Goal: Find contact information: Find contact information

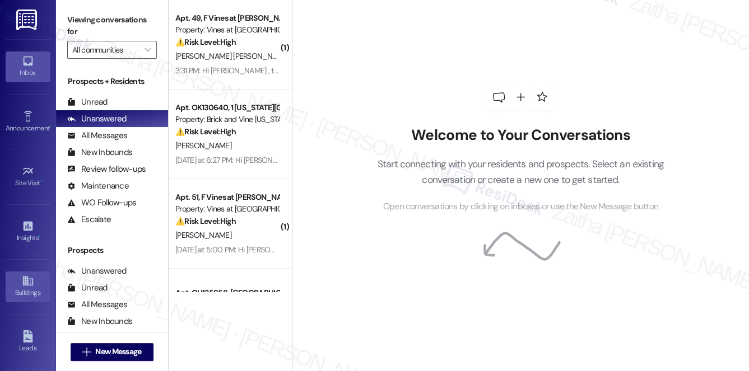
click at [24, 279] on icon at bounding box center [27, 282] width 10 height 10
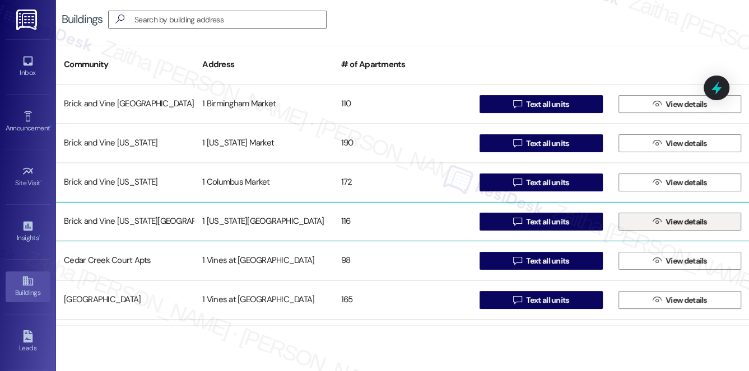
click at [676, 221] on span "View details" at bounding box center [685, 222] width 41 height 12
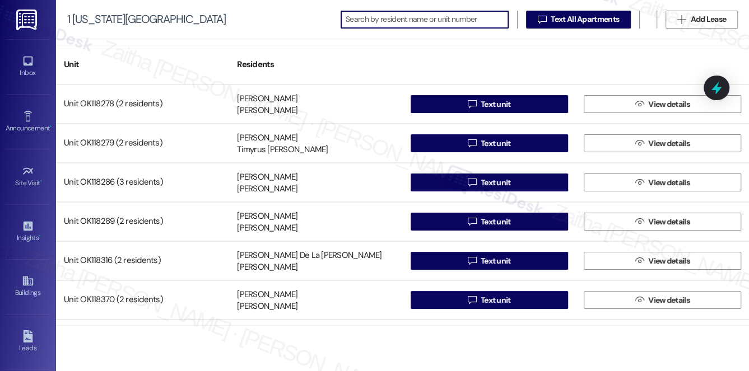
click at [394, 20] on input at bounding box center [427, 20] width 162 height 16
paste input "[PERSON_NAME]"
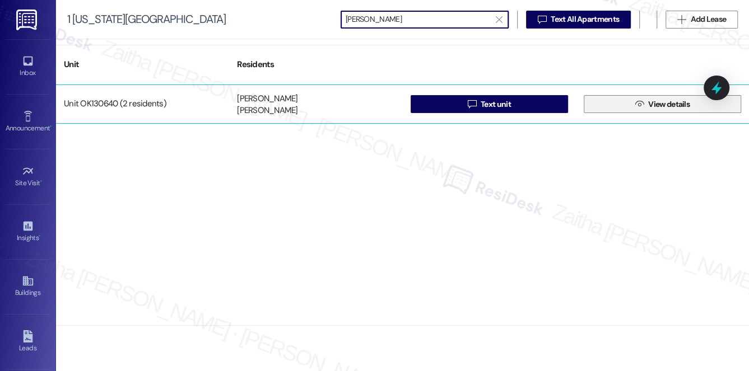
type input "[PERSON_NAME]"
click at [680, 103] on span "View details" at bounding box center [668, 105] width 41 height 12
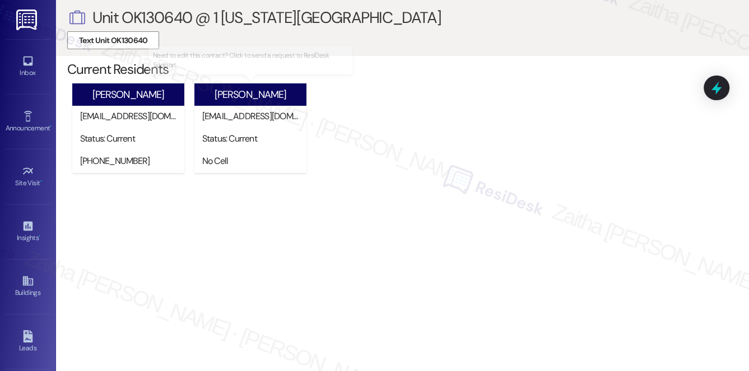
drag, startPoint x: 215, startPoint y: 94, endPoint x: 291, endPoint y: 95, distance: 75.6
click at [291, 95] on div "[PERSON_NAME]" at bounding box center [250, 94] width 112 height 22
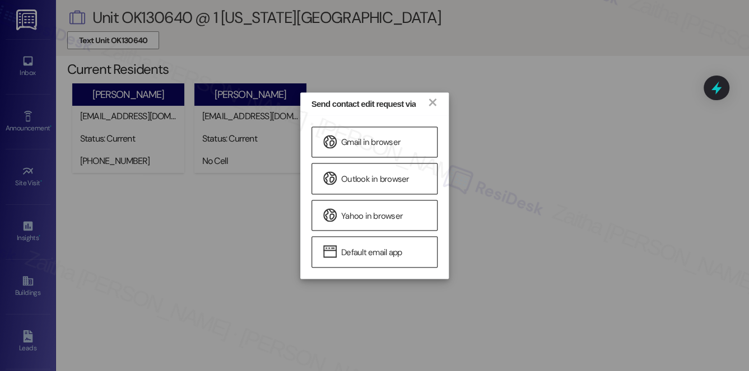
copy div "[PERSON_NAME]"
click at [432, 101] on link "×" at bounding box center [432, 102] width 11 height 12
